Goal: Task Accomplishment & Management: Manage account settings

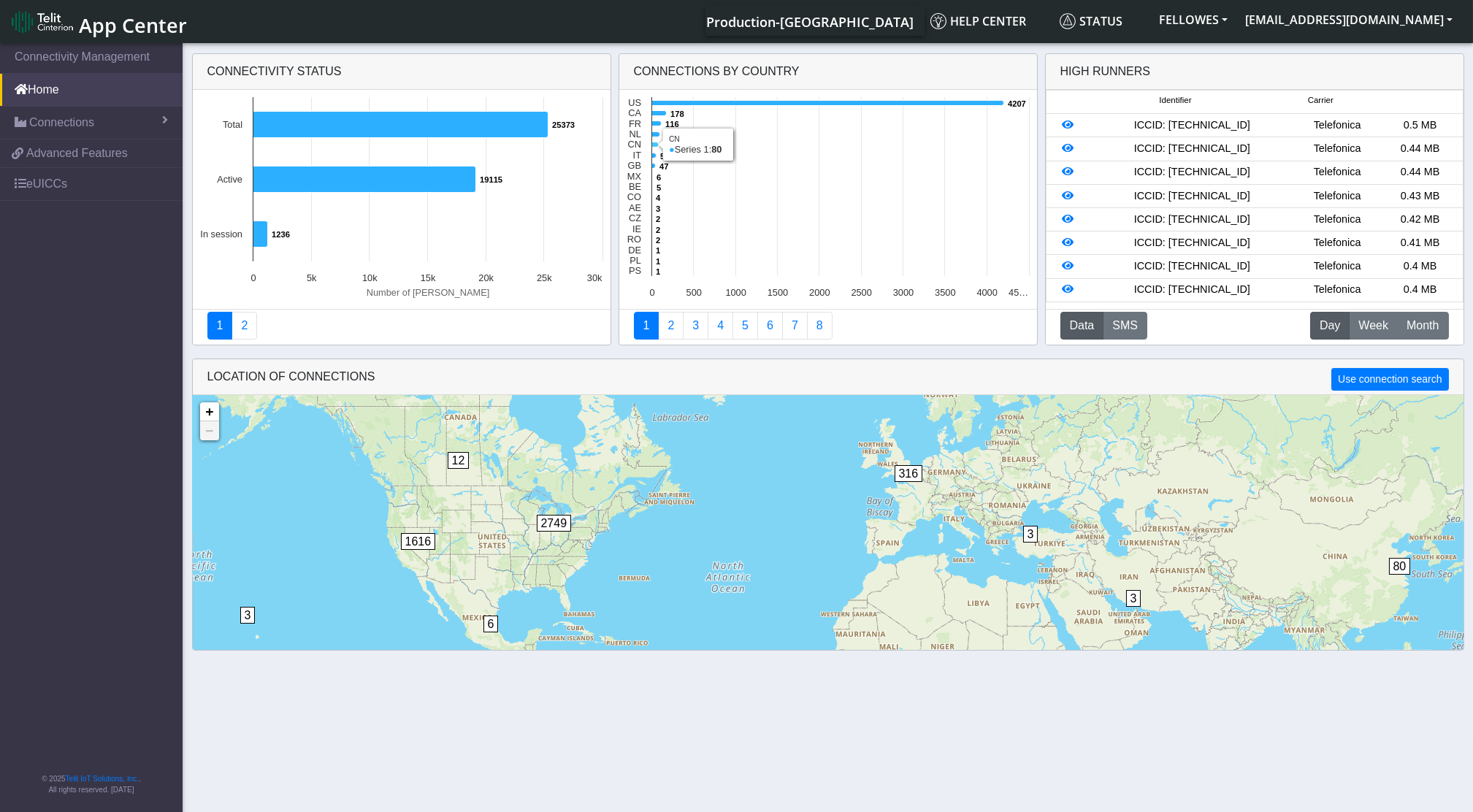
click at [656, 145] on icon at bounding box center [655, 145] width 7 height 5
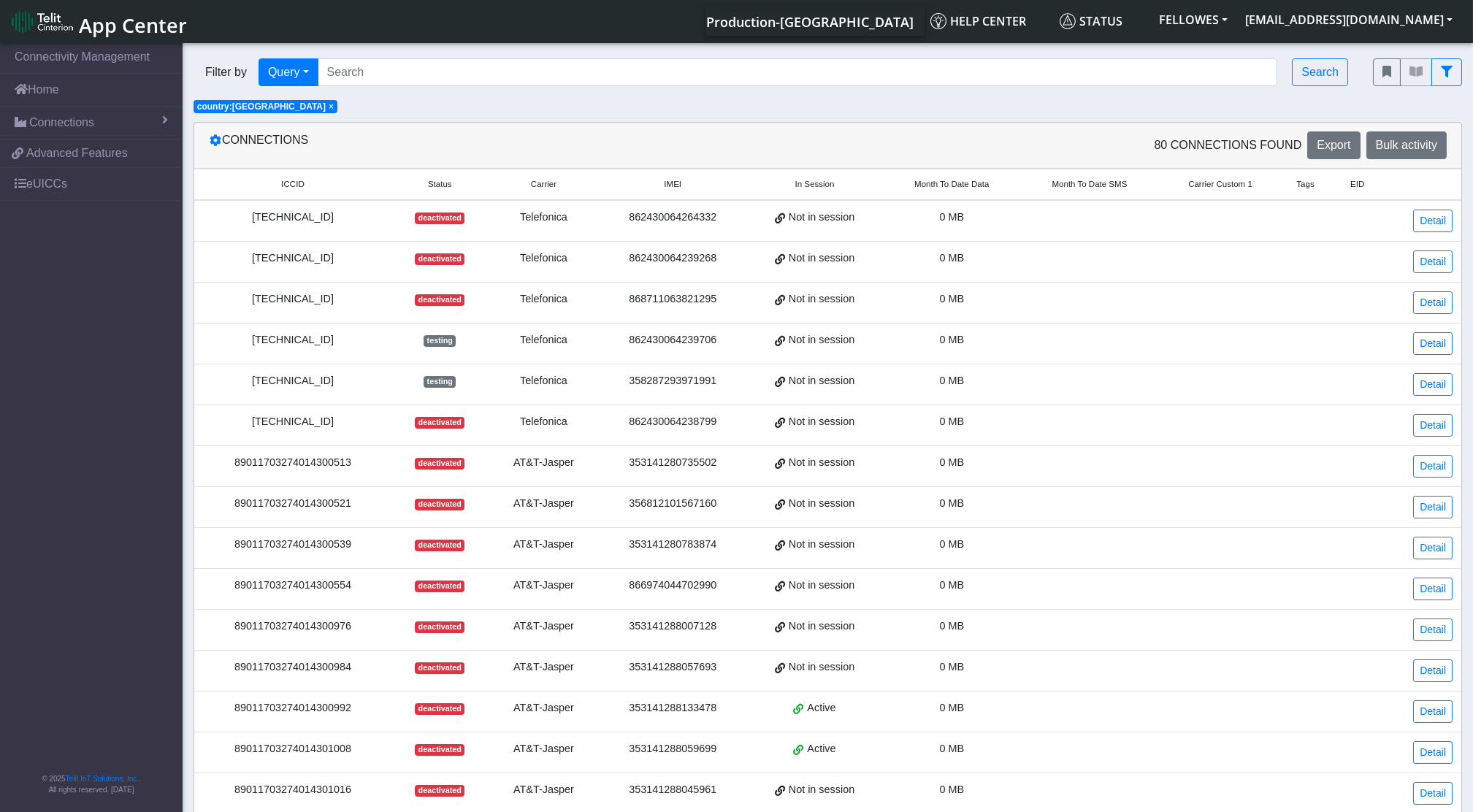
click at [960, 182] on span "Month To Date Data" at bounding box center [951, 184] width 75 height 12
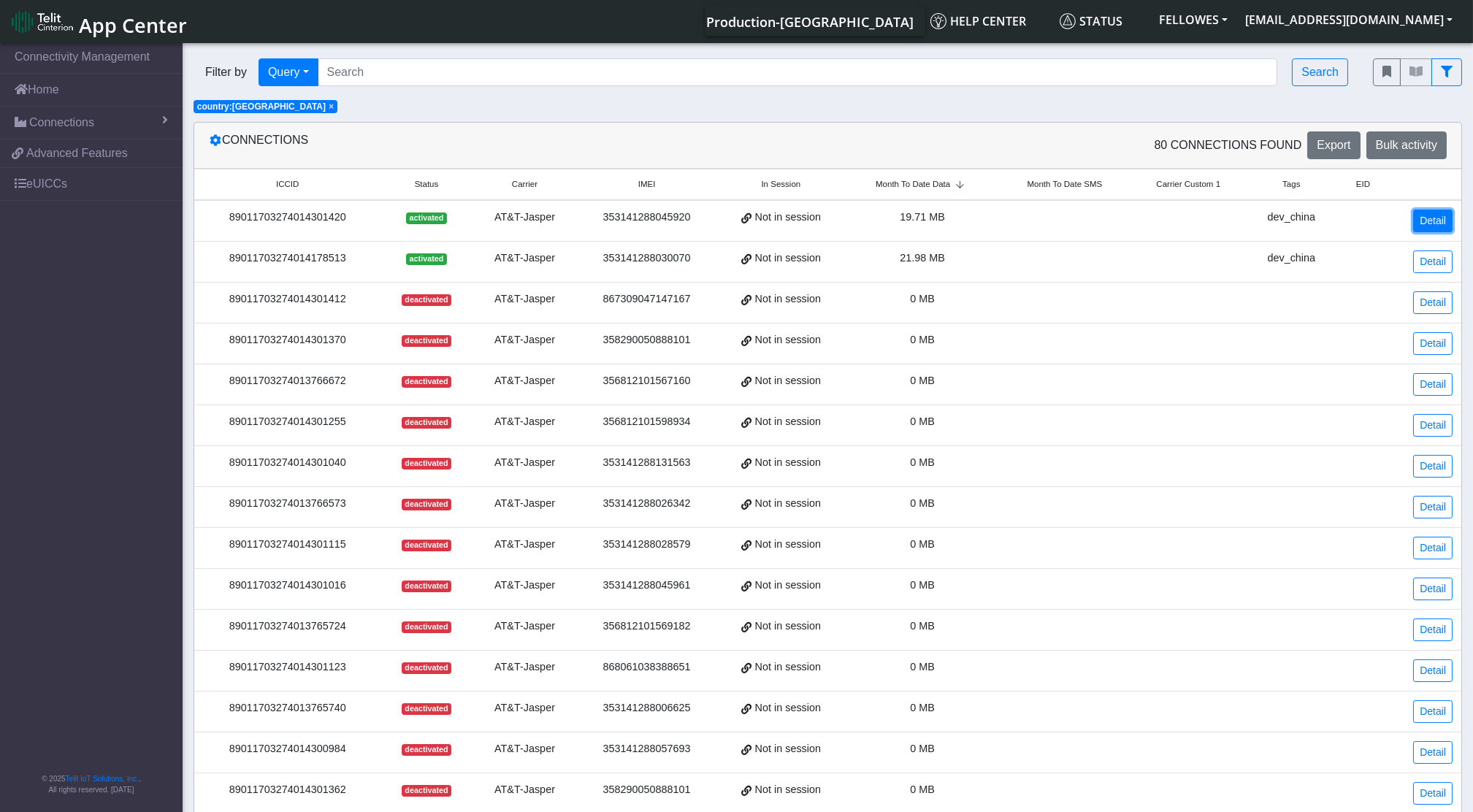
click at [1426, 221] on link "Detail" at bounding box center [1433, 221] width 39 height 23
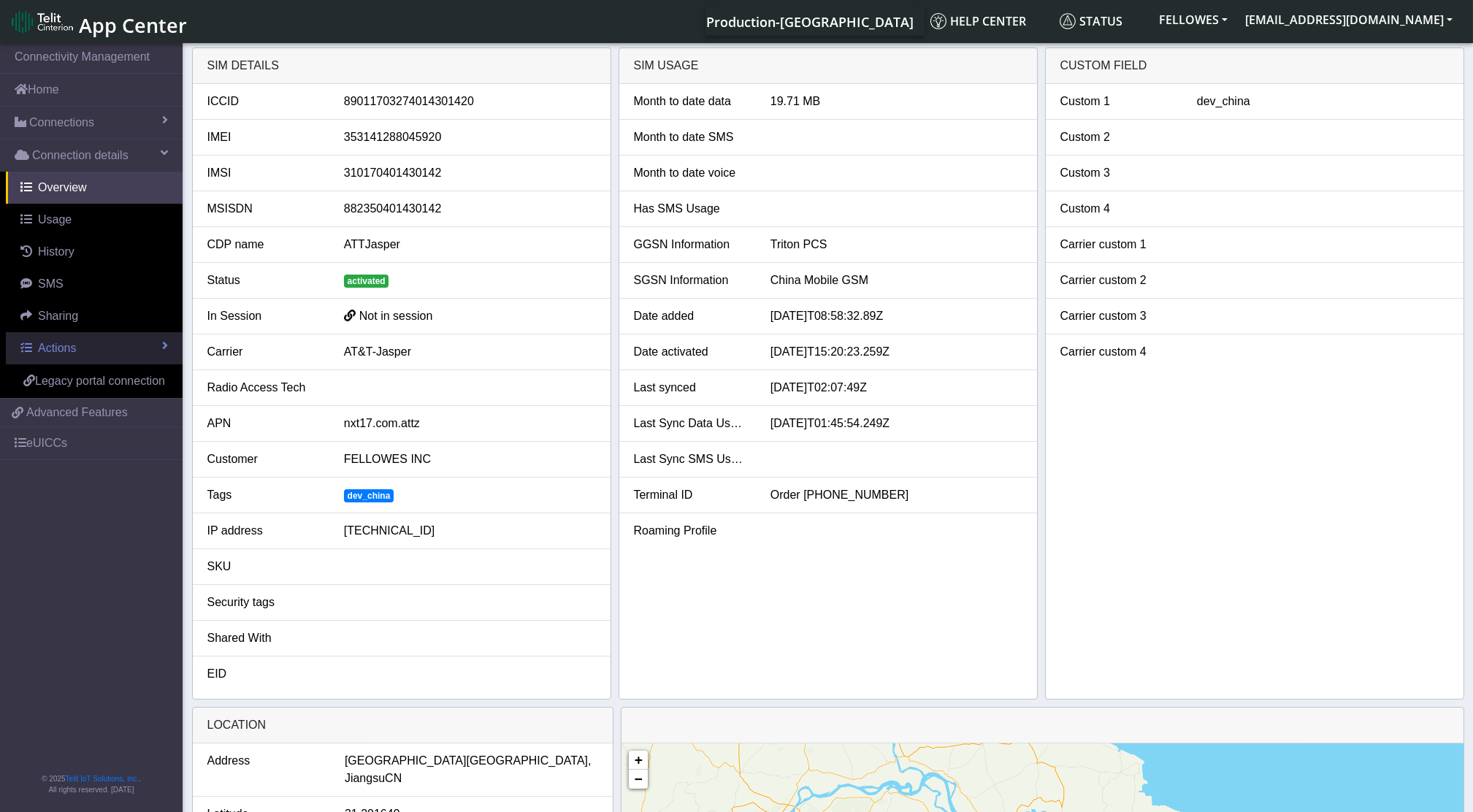
click at [71, 349] on span "Actions" at bounding box center [57, 348] width 38 height 12
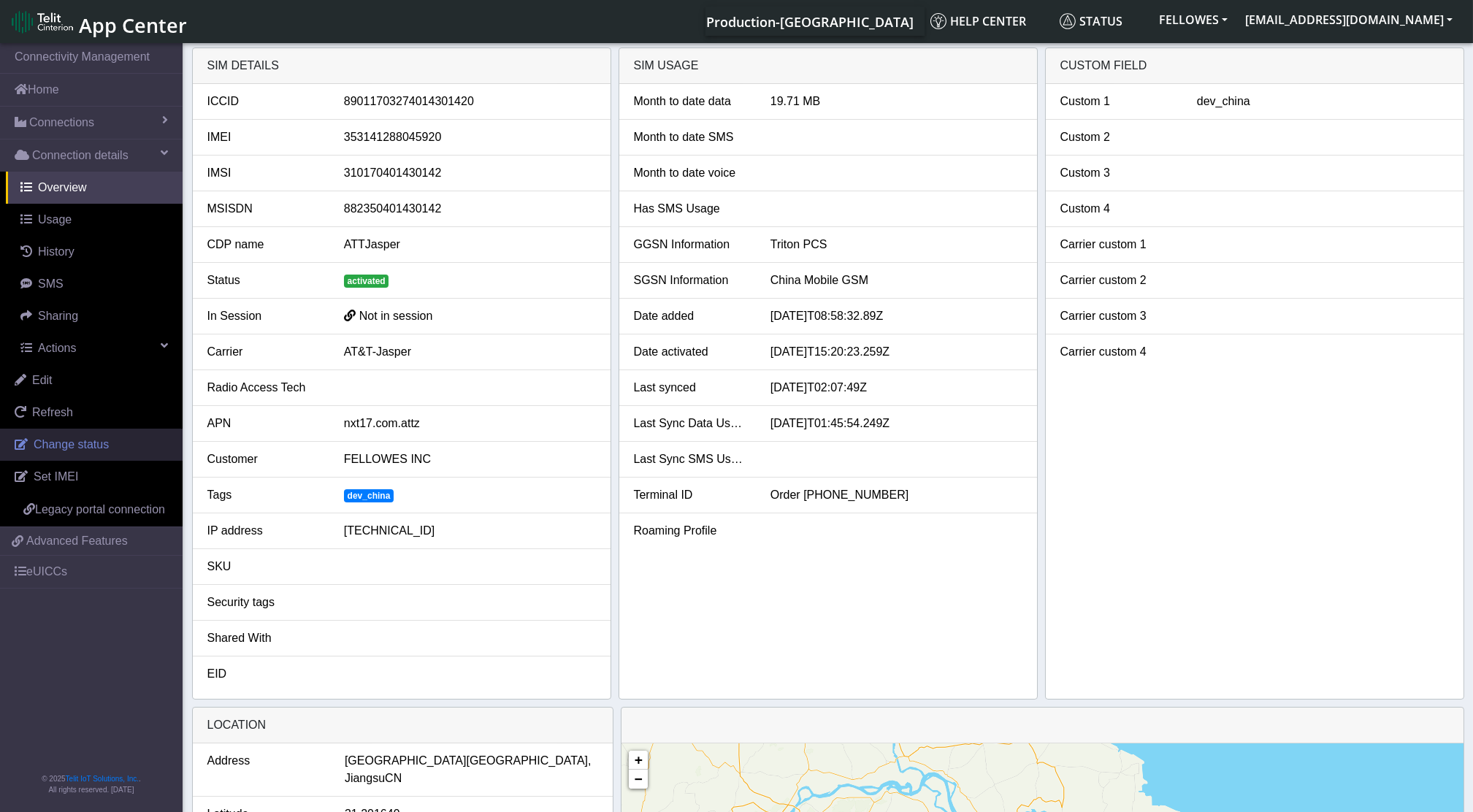
click at [48, 451] on span "Change status" at bounding box center [71, 444] width 75 height 12
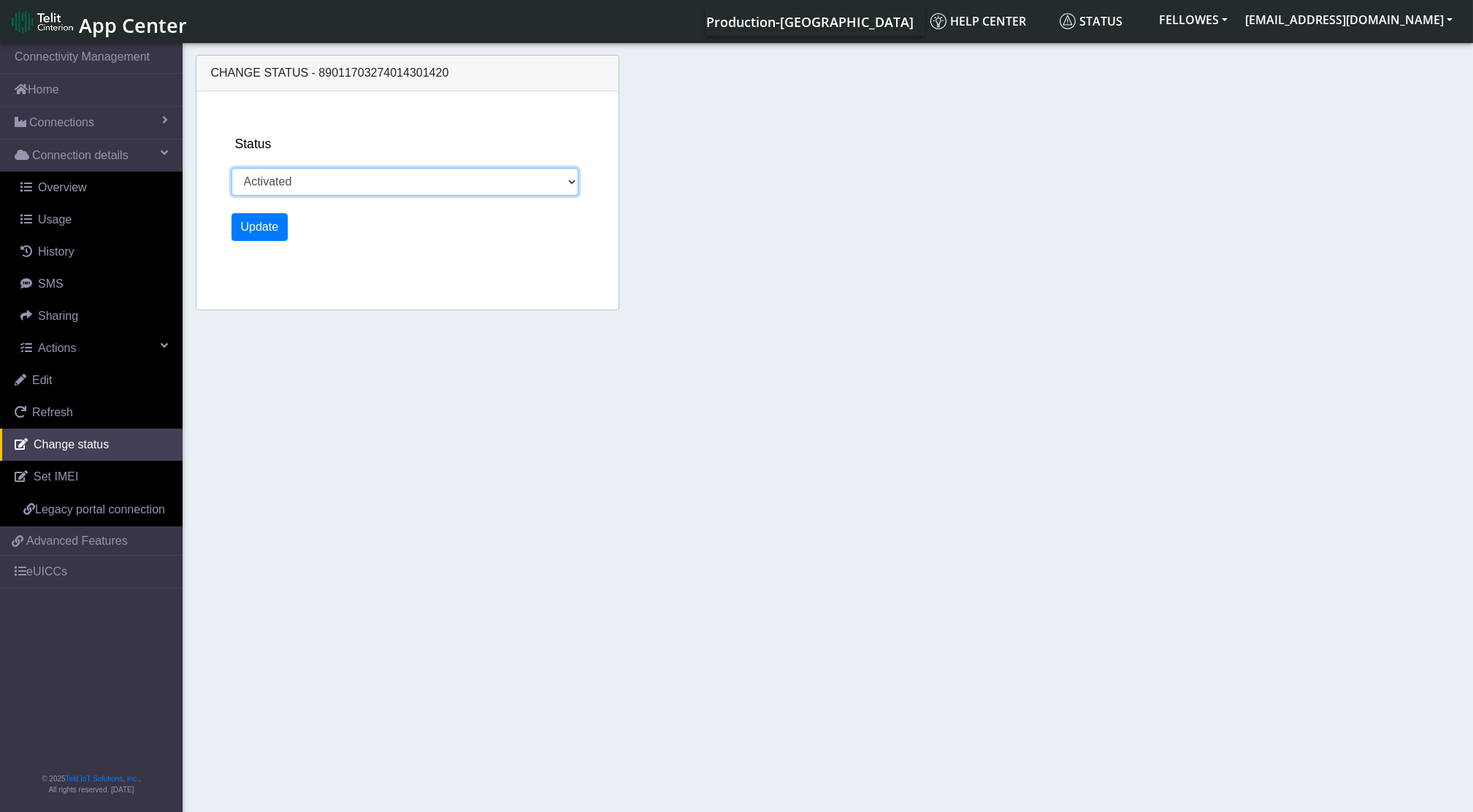
click at [328, 185] on select "Activated Ready Deactivated Inventory Retired" at bounding box center [405, 181] width 347 height 28
select select "deactivated"
click at [232, 168] on select "Activated Ready Deactivated Inventory Retired" at bounding box center [405, 181] width 347 height 28
click at [265, 234] on button "Update" at bounding box center [260, 226] width 57 height 28
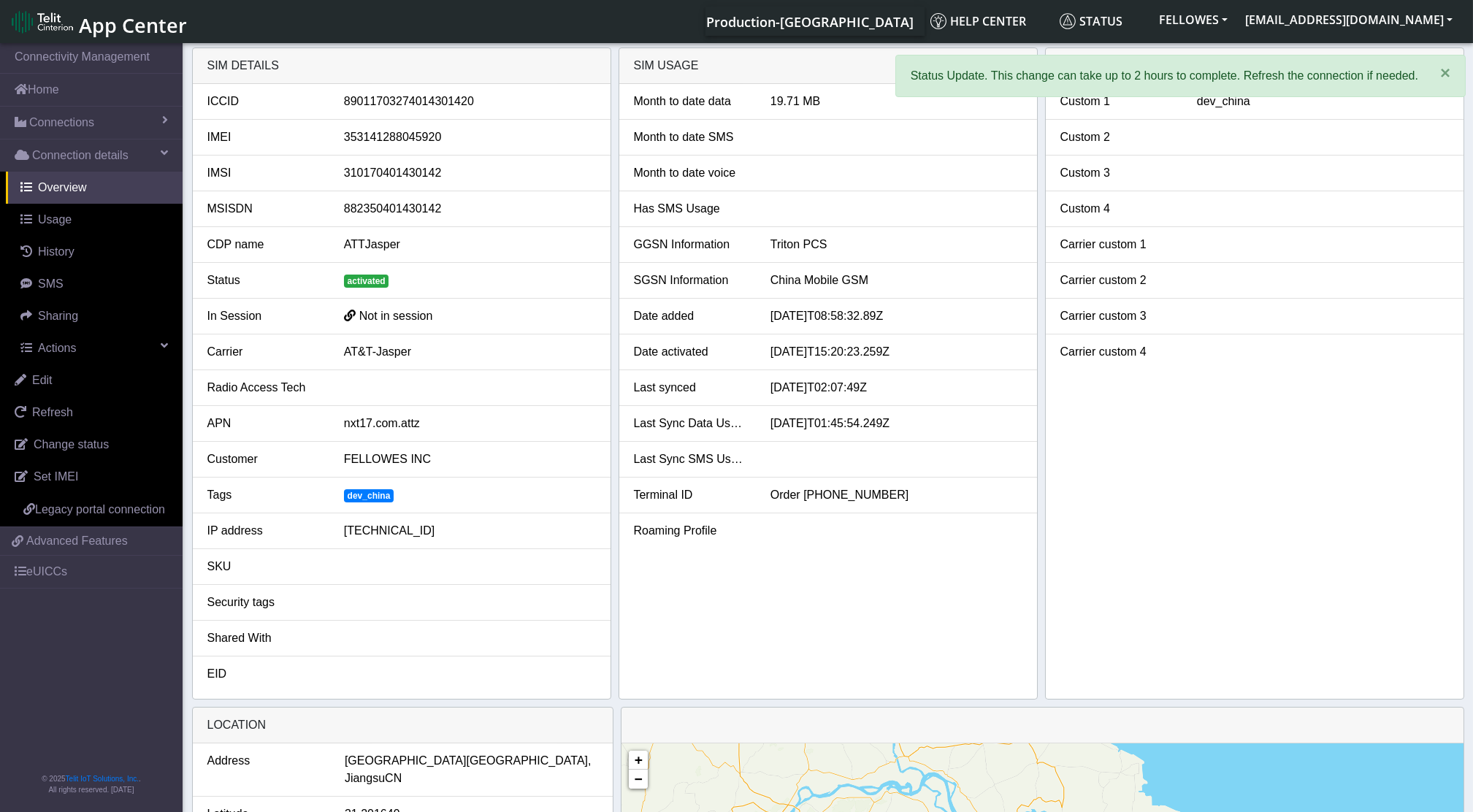
select select "deactivated"
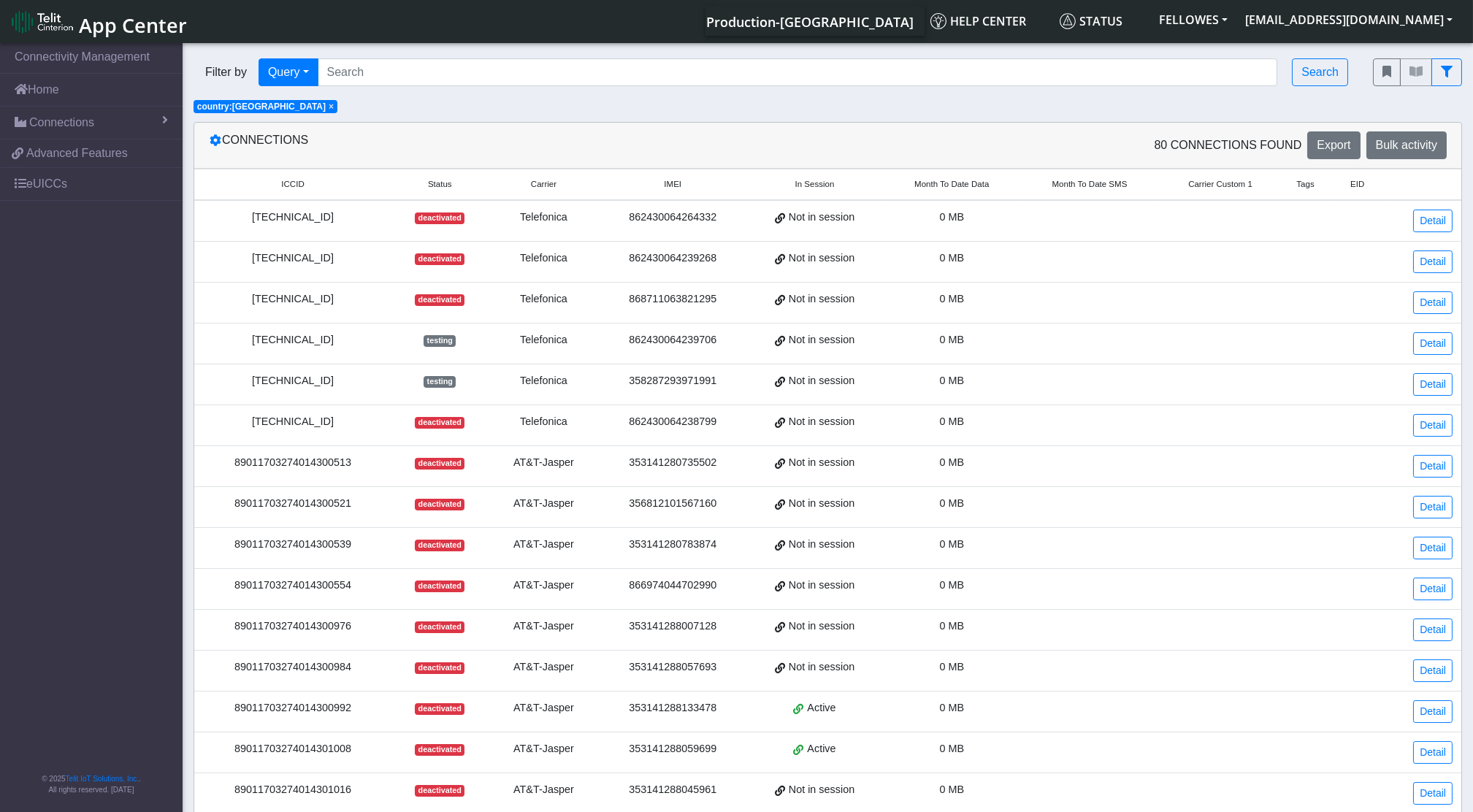
click at [916, 186] on span "Month To Date Data" at bounding box center [951, 184] width 75 height 12
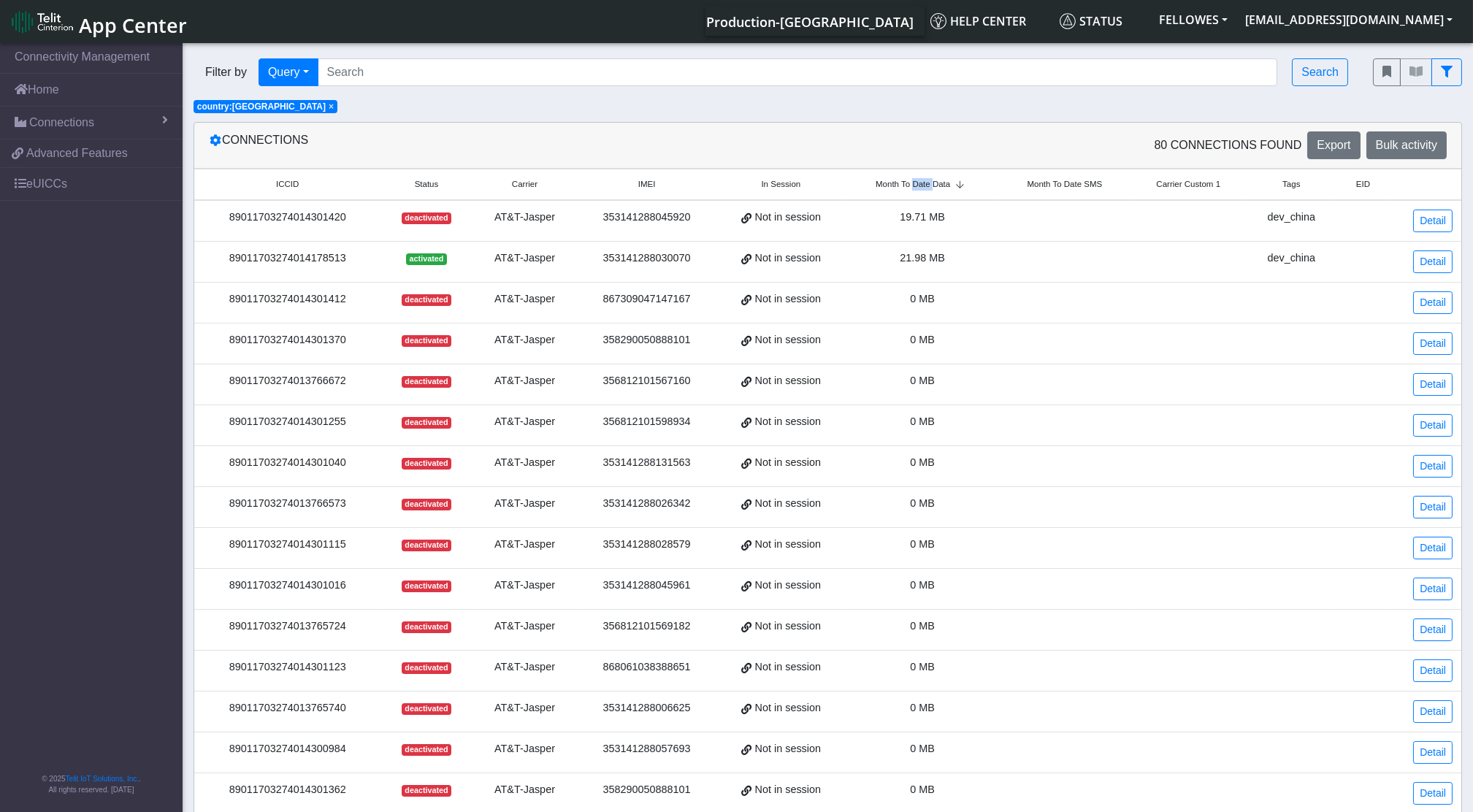
click at [916, 186] on span "Month To Date Data" at bounding box center [913, 184] width 75 height 12
click at [1422, 253] on link "Detail" at bounding box center [1433, 262] width 39 height 23
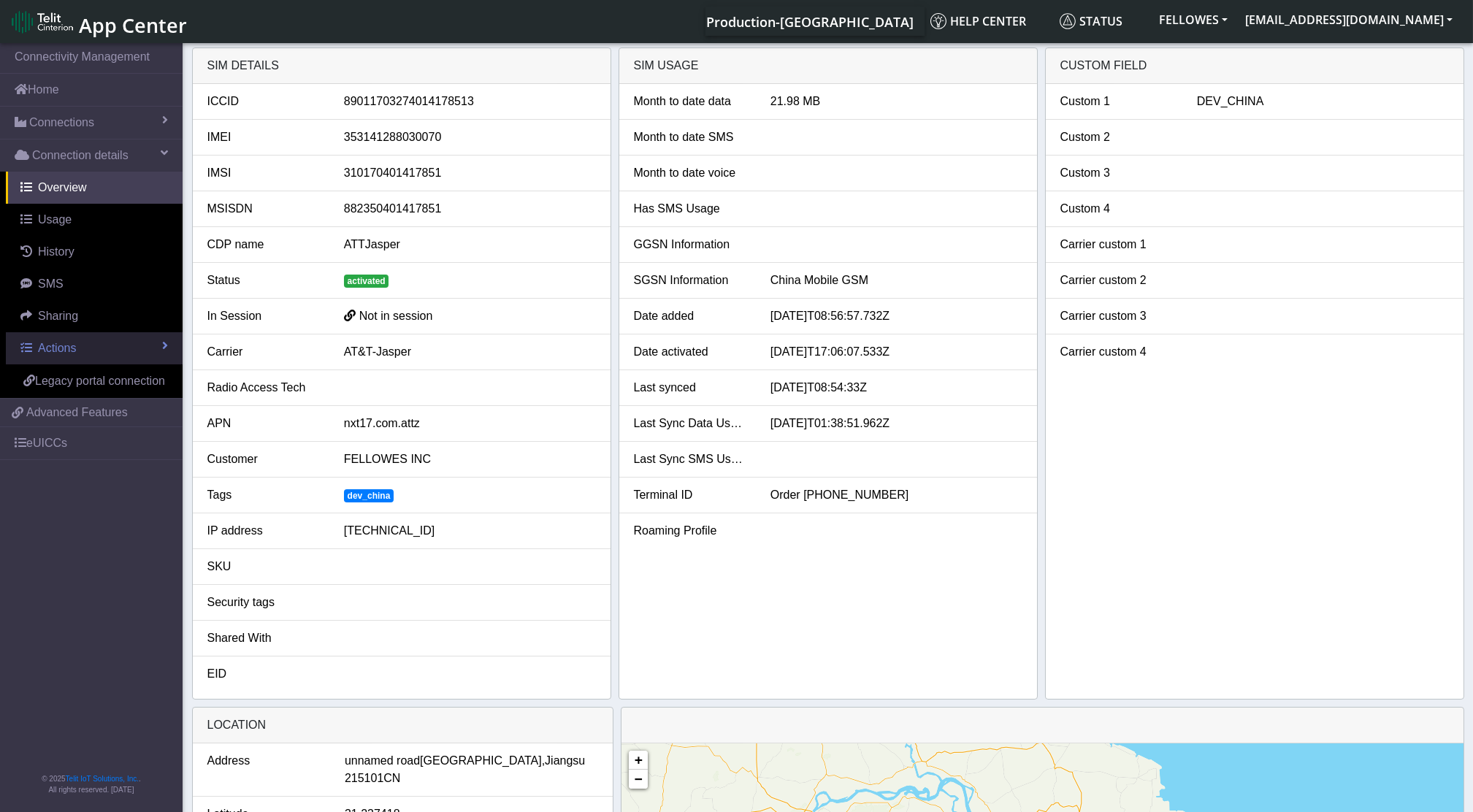
click at [41, 346] on span "Actions" at bounding box center [57, 348] width 38 height 12
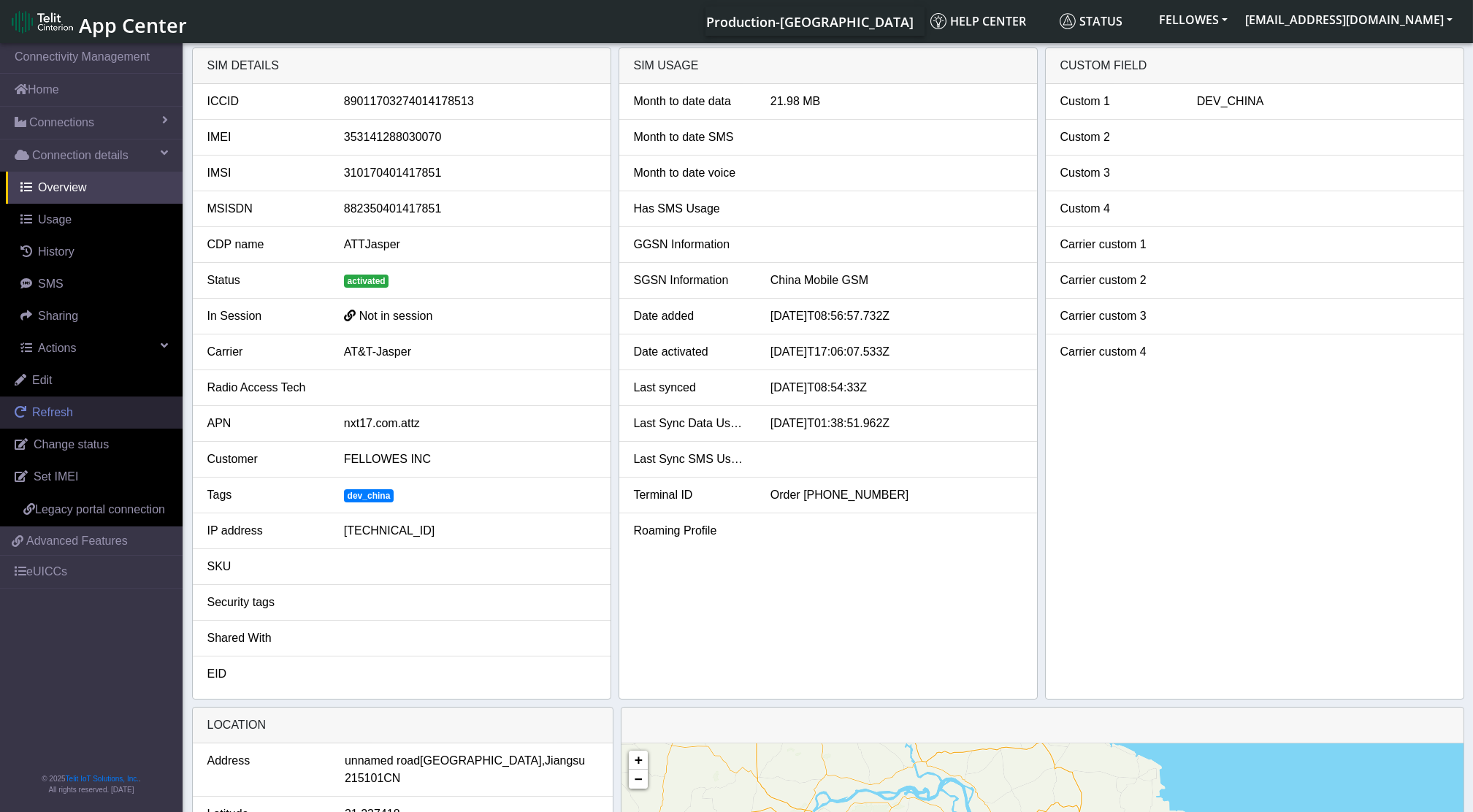
click at [138, 409] on link "Refresh" at bounding box center [91, 412] width 183 height 32
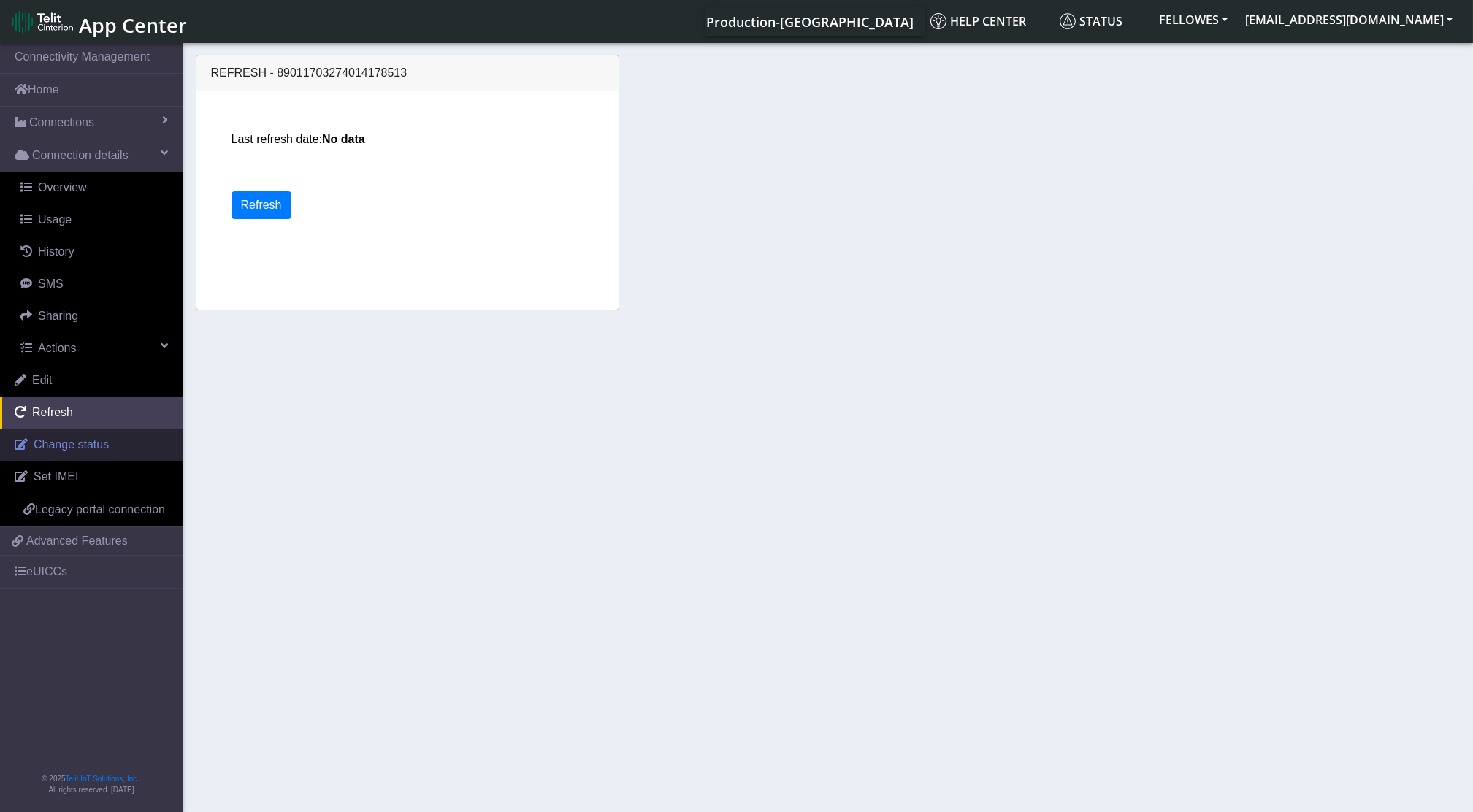
click at [119, 447] on link "Change status" at bounding box center [91, 444] width 183 height 32
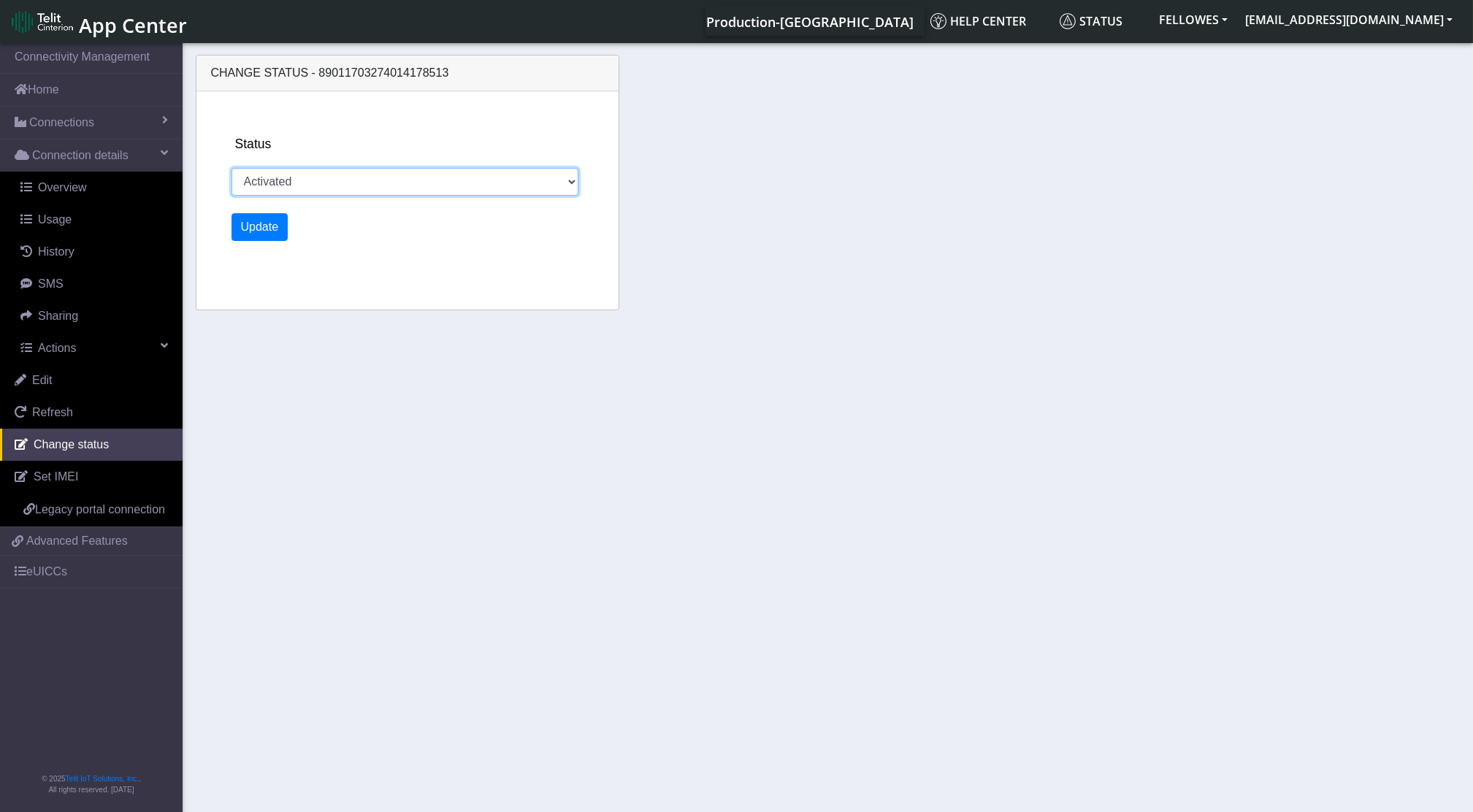
click at [318, 187] on select "Activated Ready Deactivated Inventory Retired" at bounding box center [405, 181] width 347 height 28
select select "deactivated"
click at [232, 168] on select "Activated Ready Deactivated Inventory Retired" at bounding box center [405, 181] width 347 height 28
click at [263, 223] on button "Update" at bounding box center [260, 226] width 57 height 28
